Goal: Check status: Check status

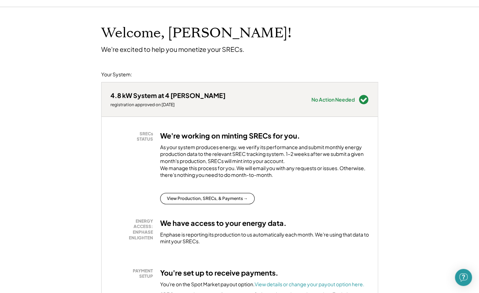
scroll to position [71, 0]
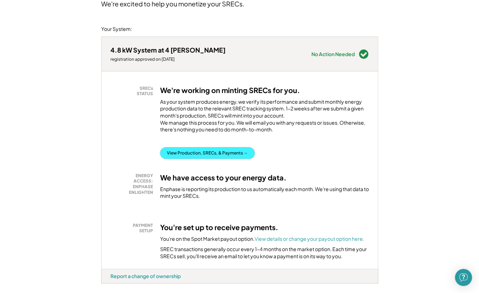
click at [207, 158] on button "View Production, SRECs, & Payments →" at bounding box center [207, 152] width 95 height 11
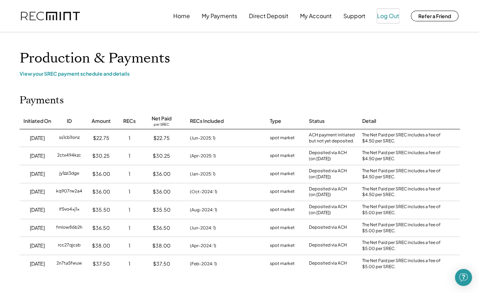
click at [392, 16] on button "Log Out" at bounding box center [388, 16] width 22 height 14
